Goal: Find specific page/section: Find specific page/section

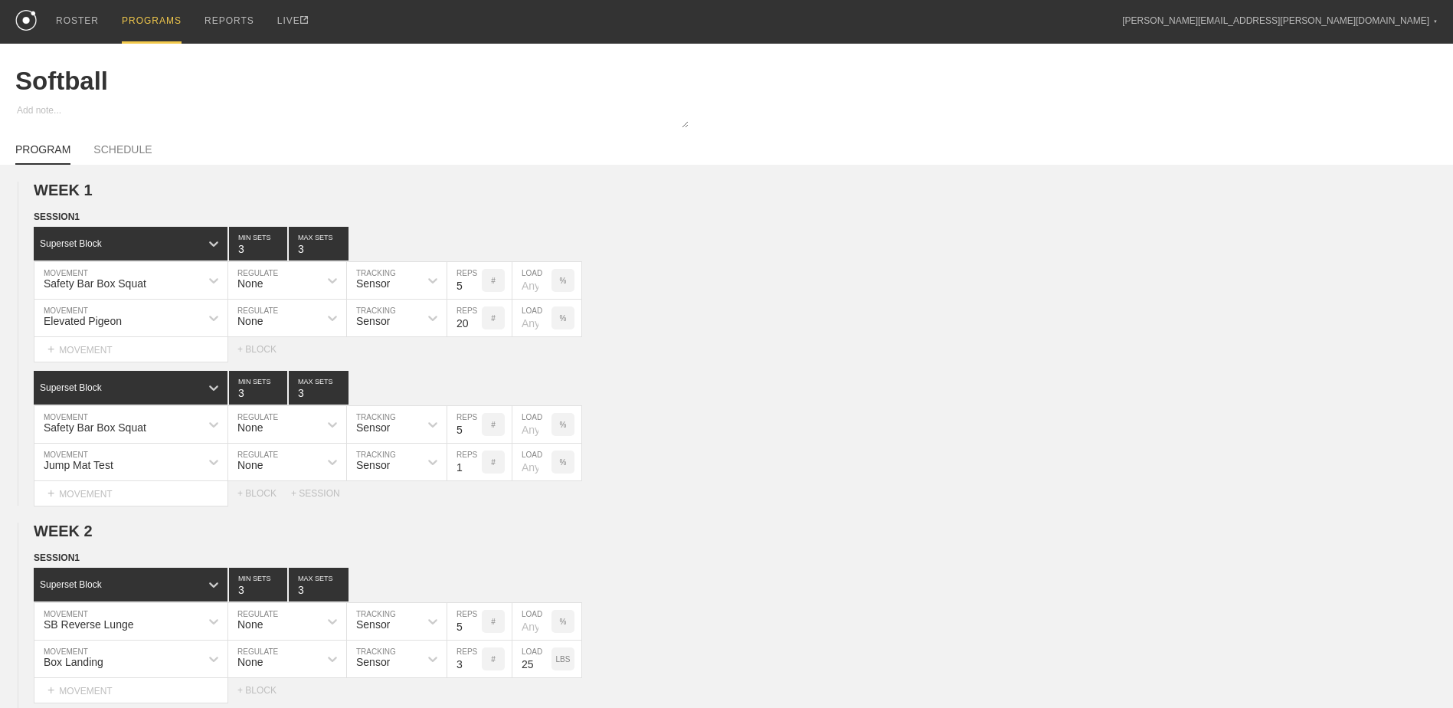
click at [140, 25] on div "PROGRAMS" at bounding box center [152, 22] width 60 height 44
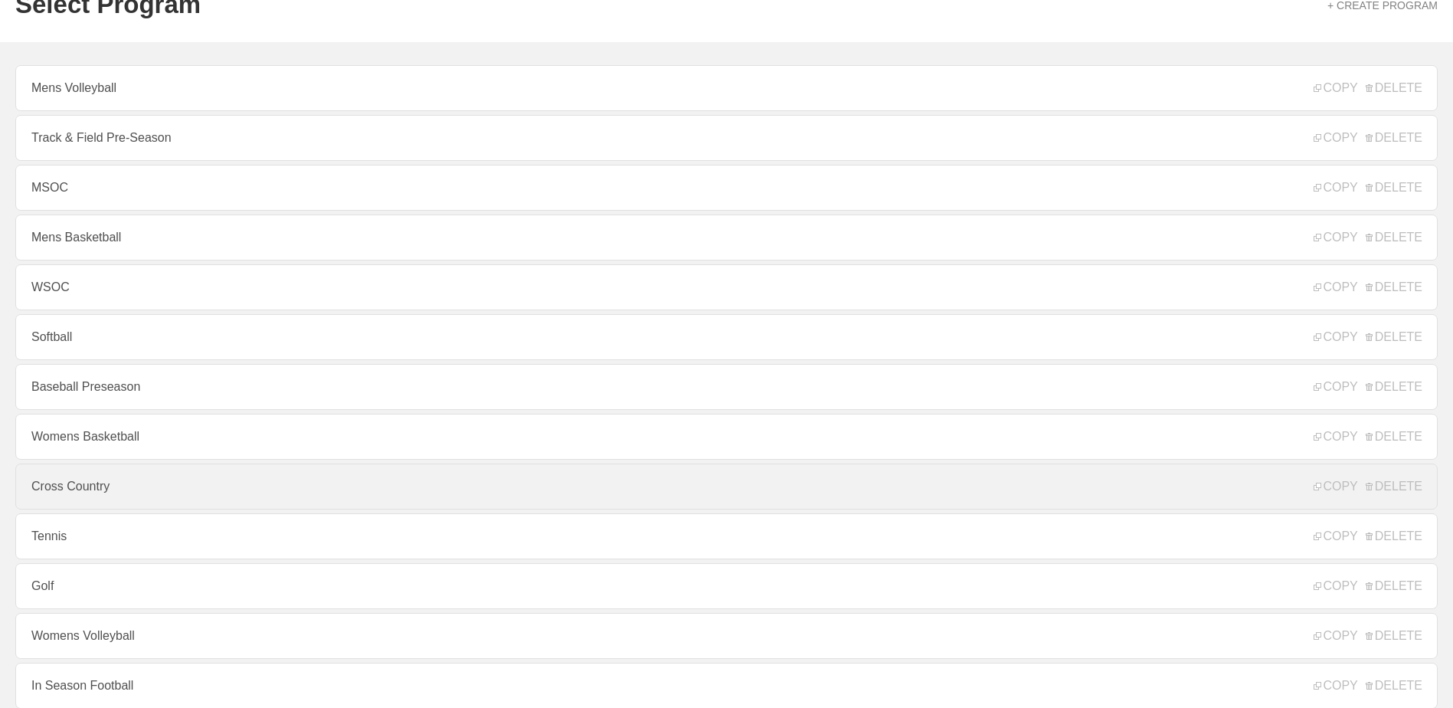
scroll to position [153, 0]
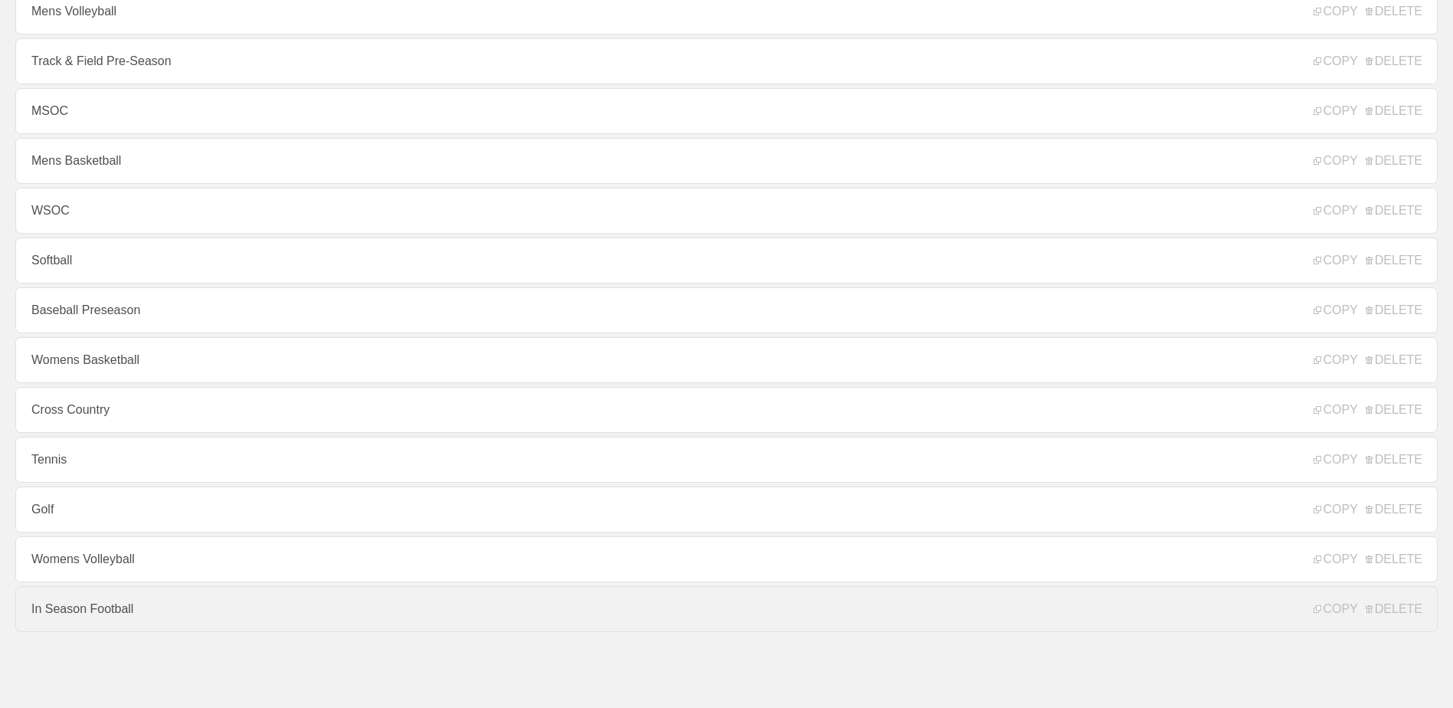
click at [203, 616] on link "In Season Football" at bounding box center [726, 609] width 1422 height 46
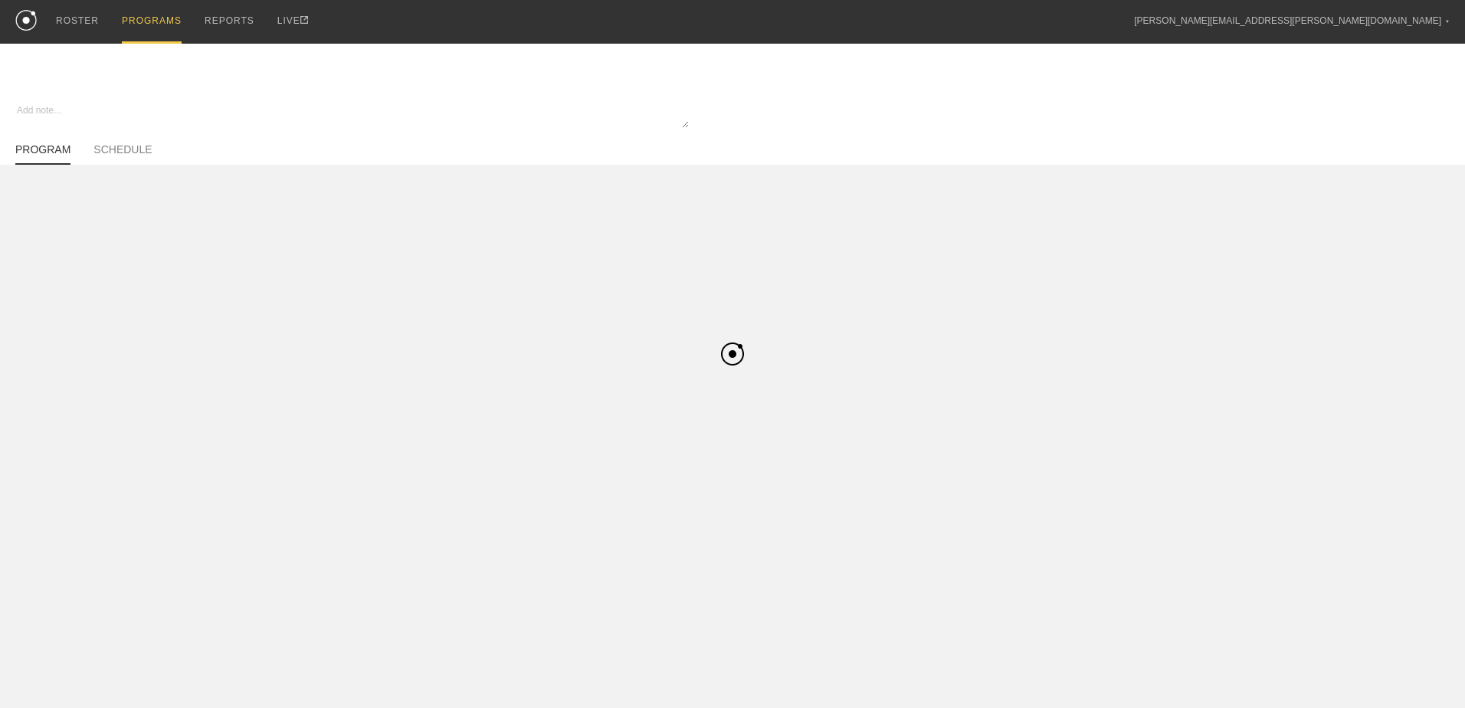
type textarea "x"
type input "In Season Football"
type textarea "Block 1"
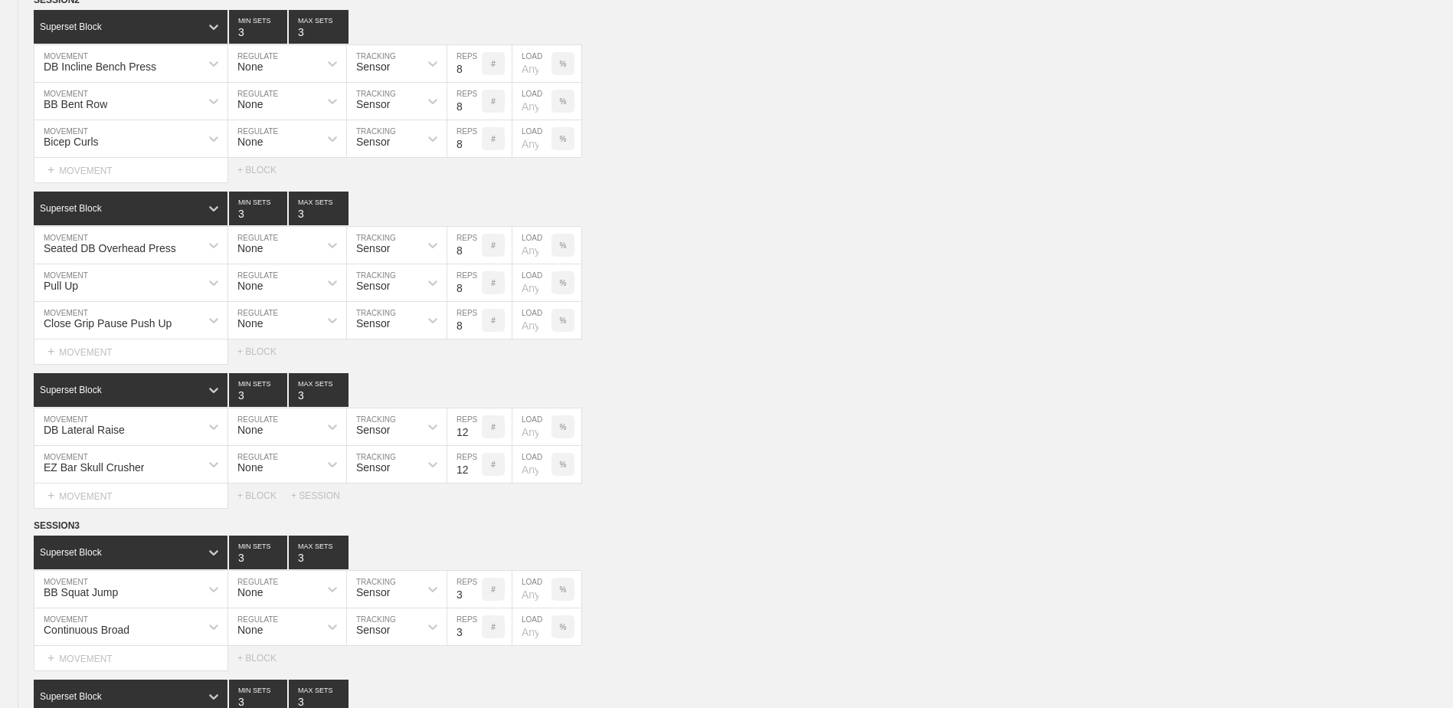
scroll to position [5404, 0]
